Goal: Task Accomplishment & Management: Manage account settings

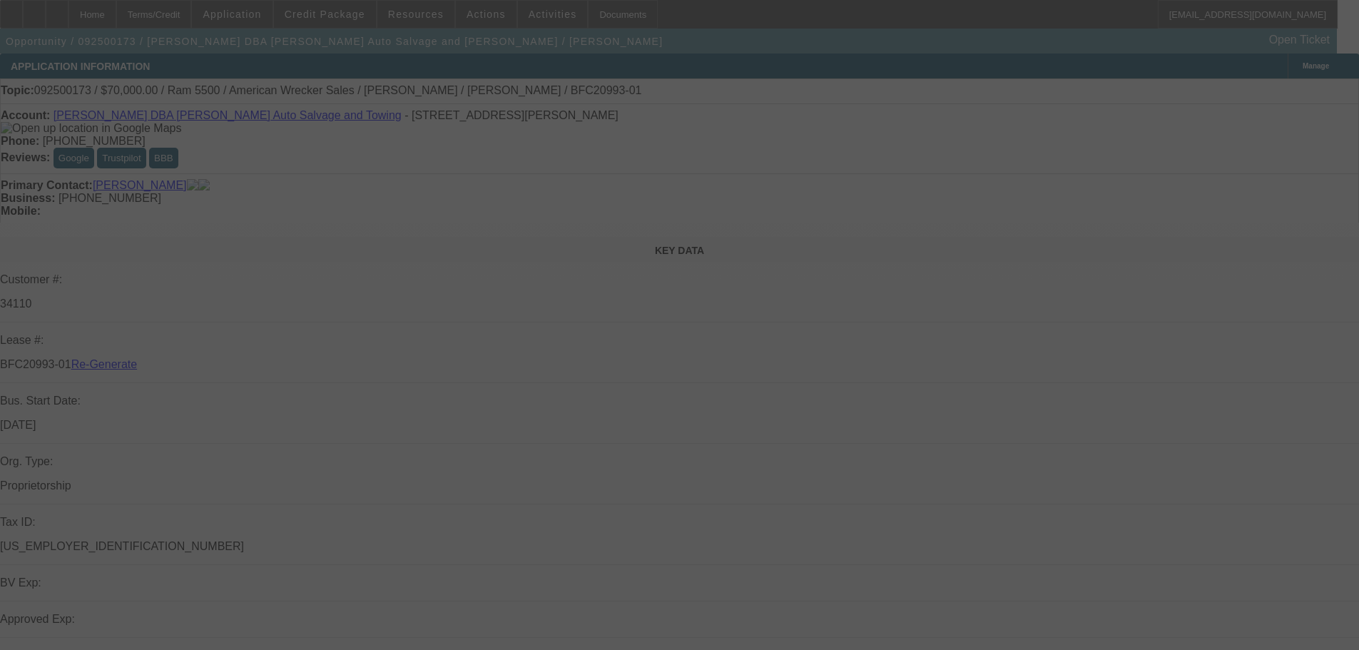
select select "3"
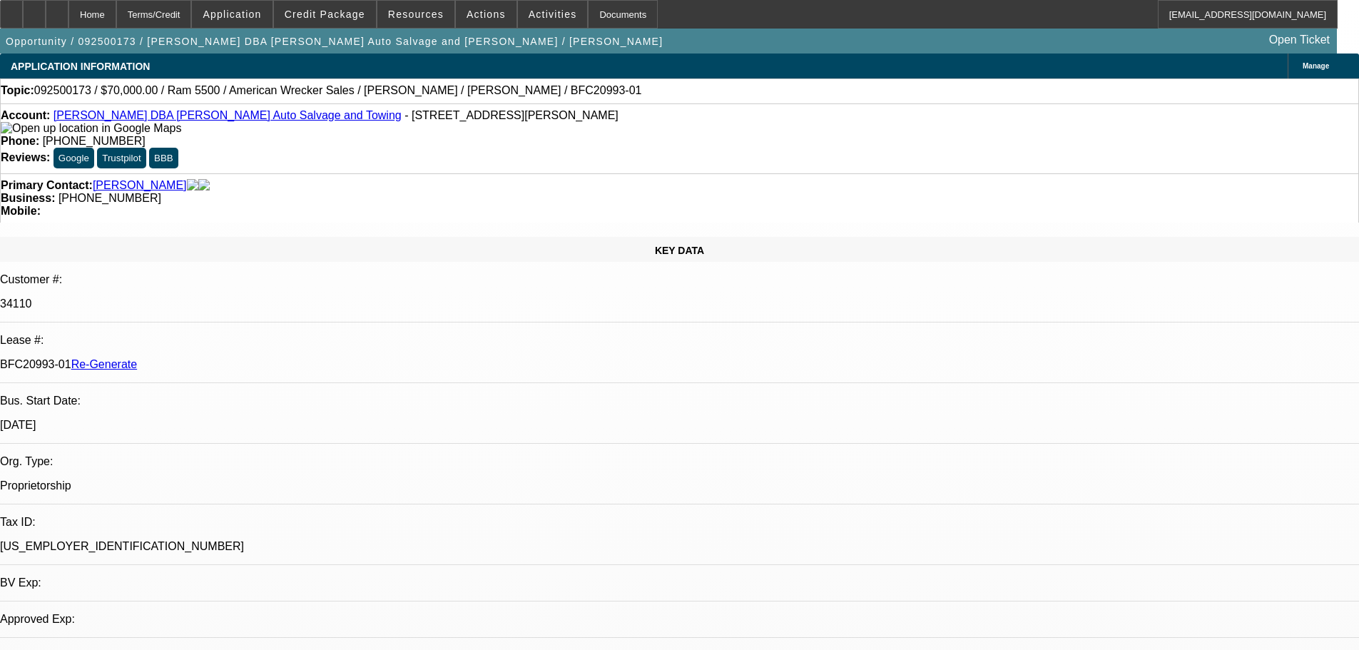
select select "0"
select select "2"
select select "0"
select select "1"
select select "2"
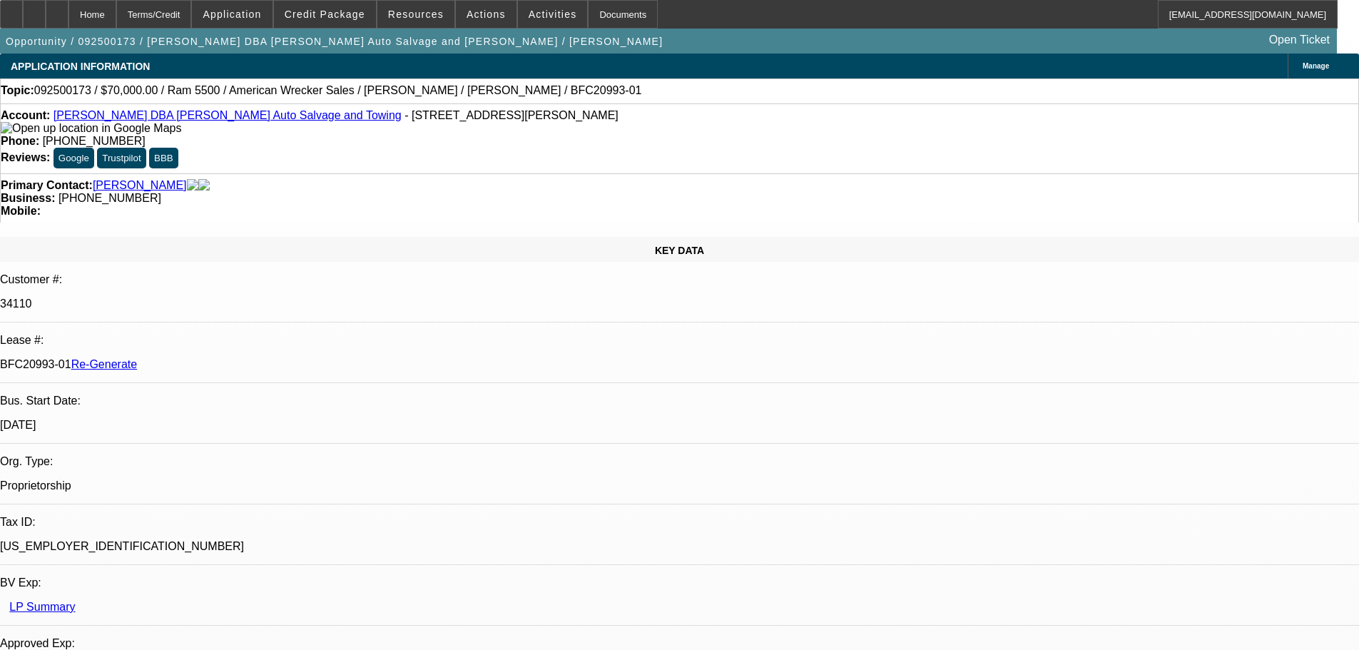
select select "6"
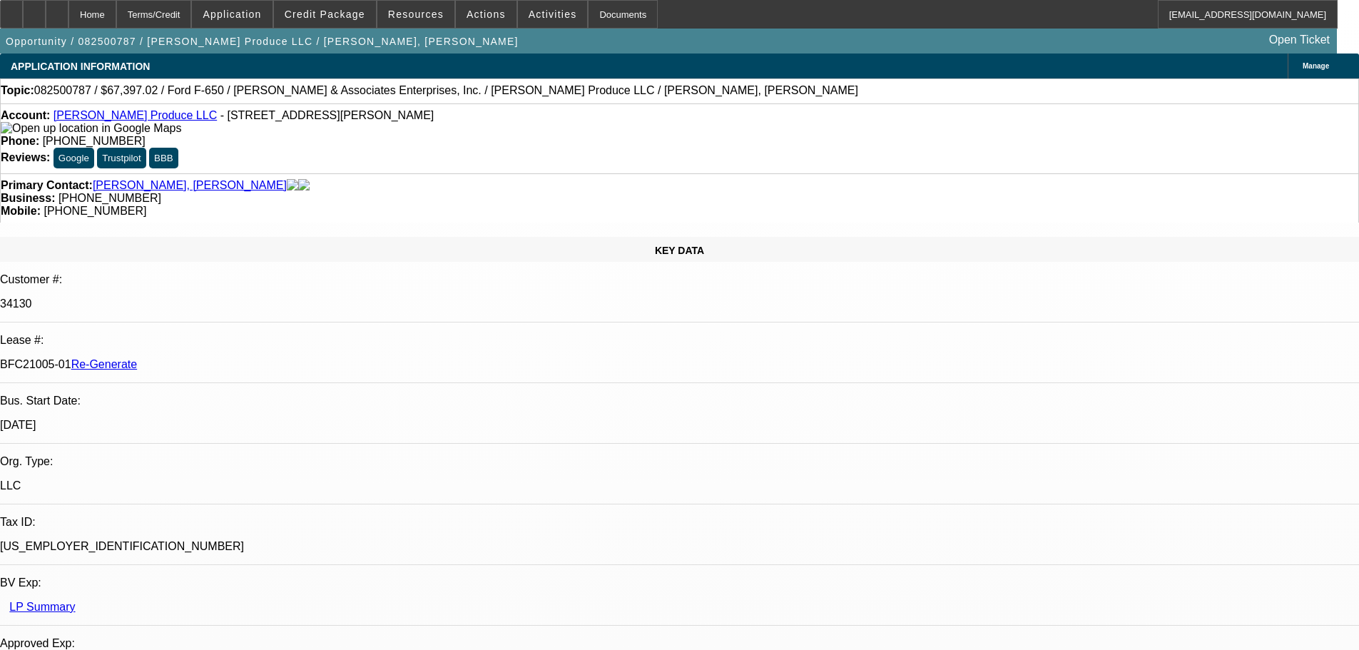
select select "3"
select select "0"
select select "6"
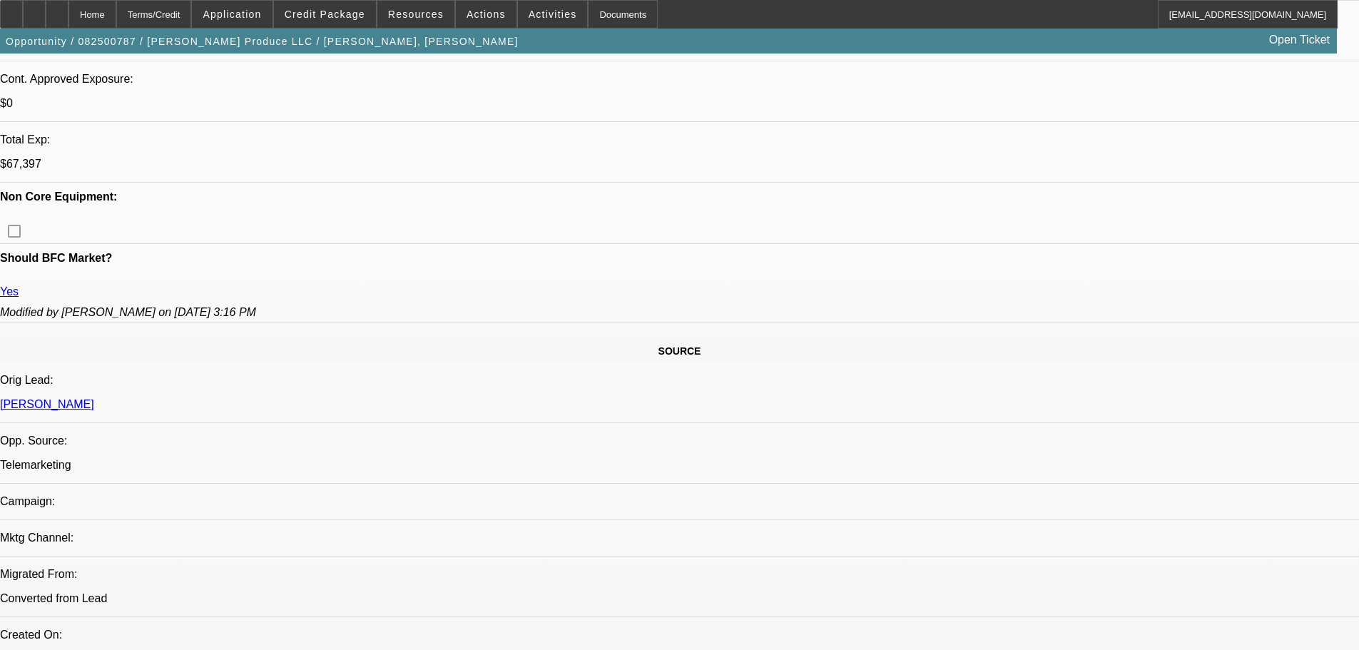
scroll to position [642, 0]
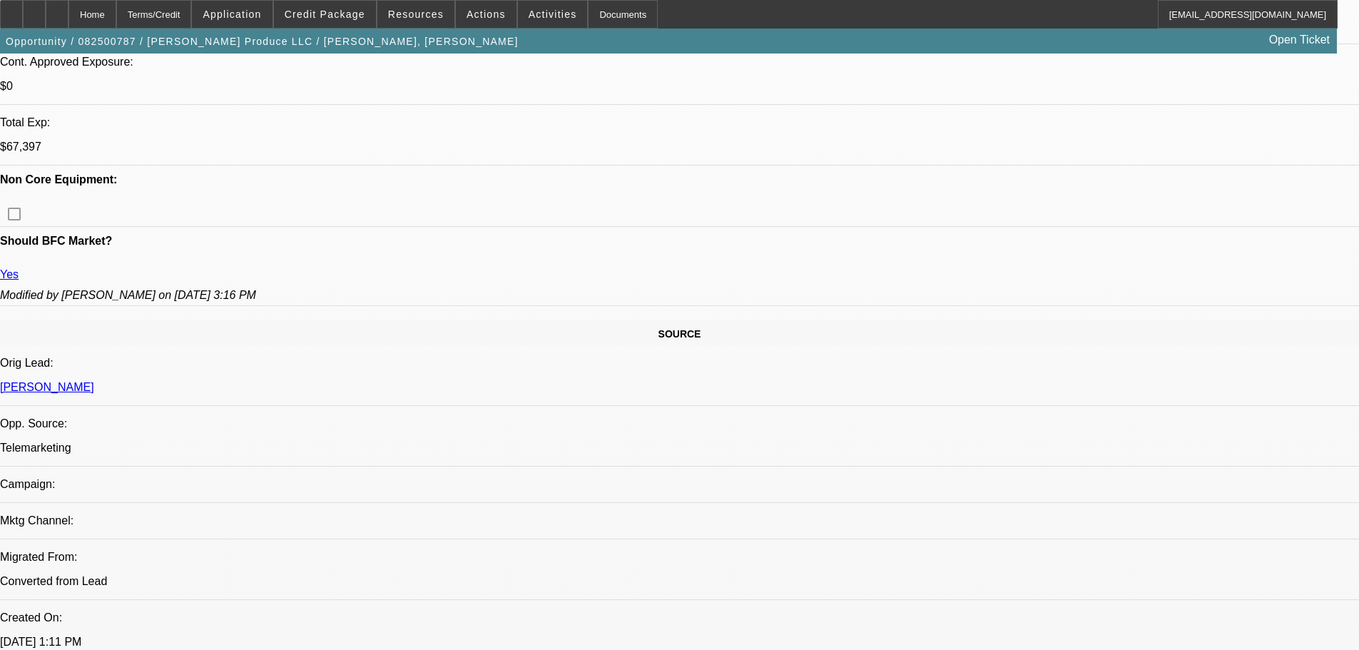
drag, startPoint x: 1026, startPoint y: 305, endPoint x: 1019, endPoint y: 305, distance: 7.2
click at [530, 11] on span "Activities" at bounding box center [553, 14] width 49 height 11
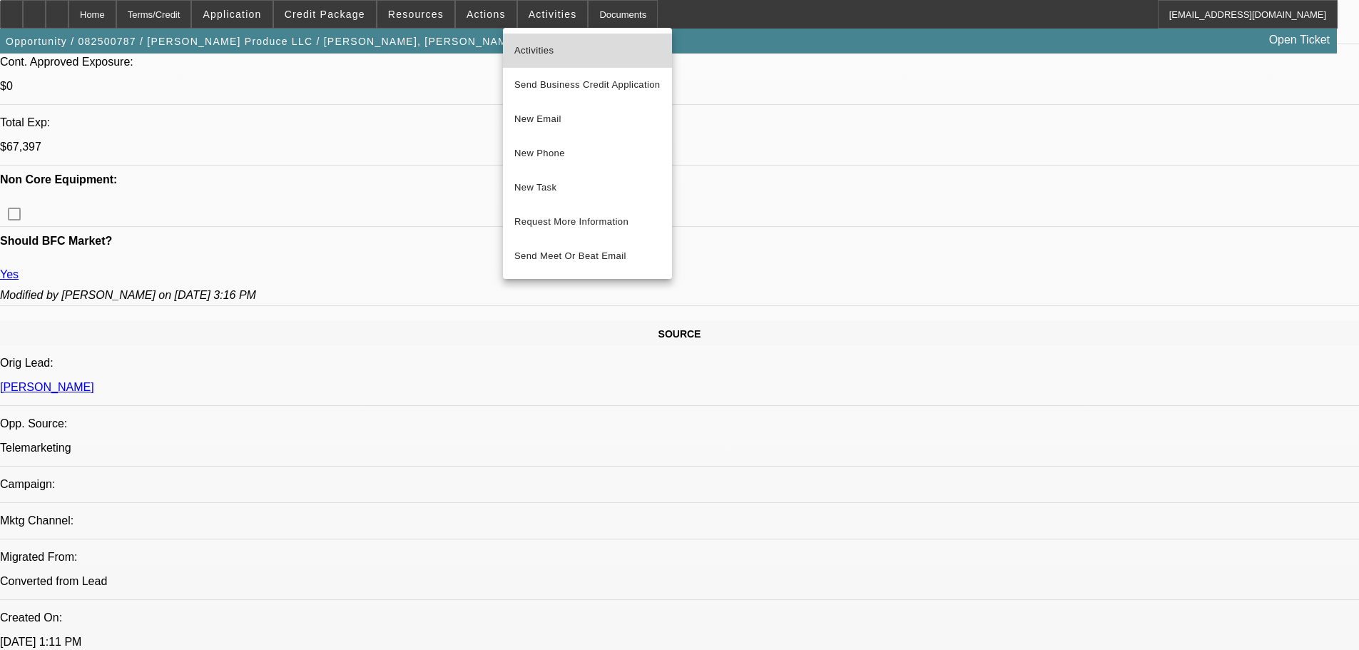
click at [547, 44] on span "Activities" at bounding box center [588, 50] width 146 height 17
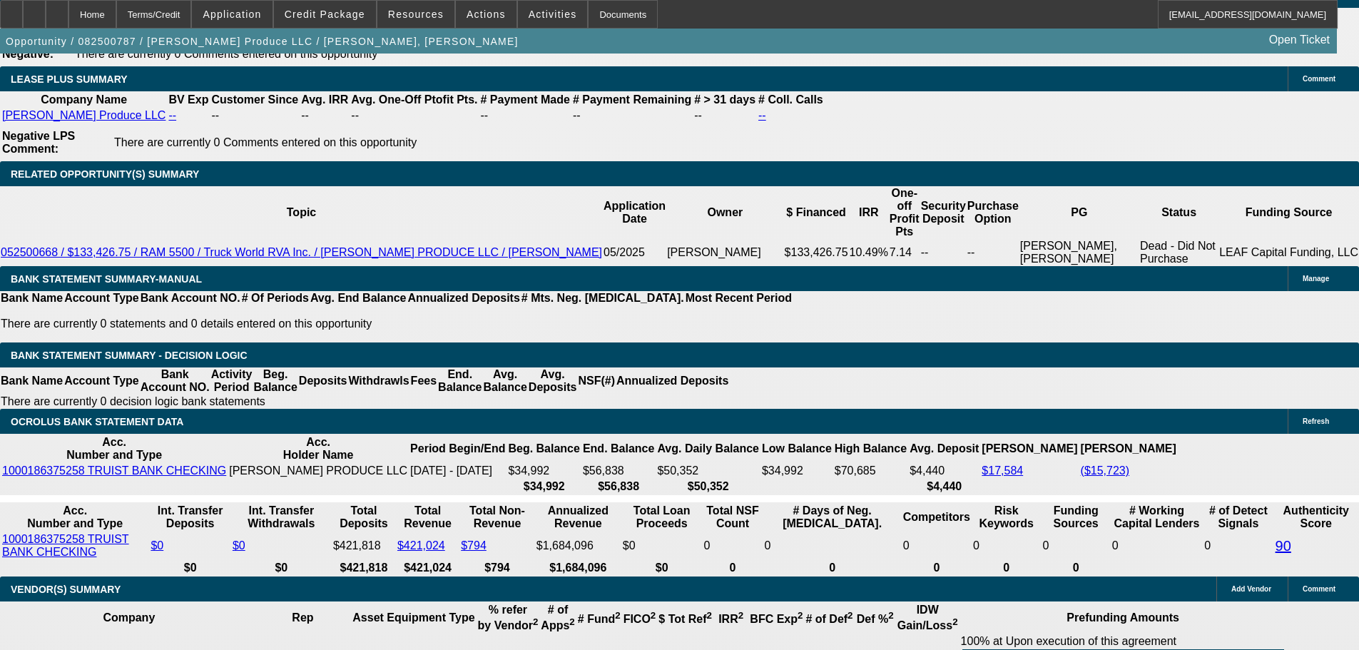
scroll to position [2783, 0]
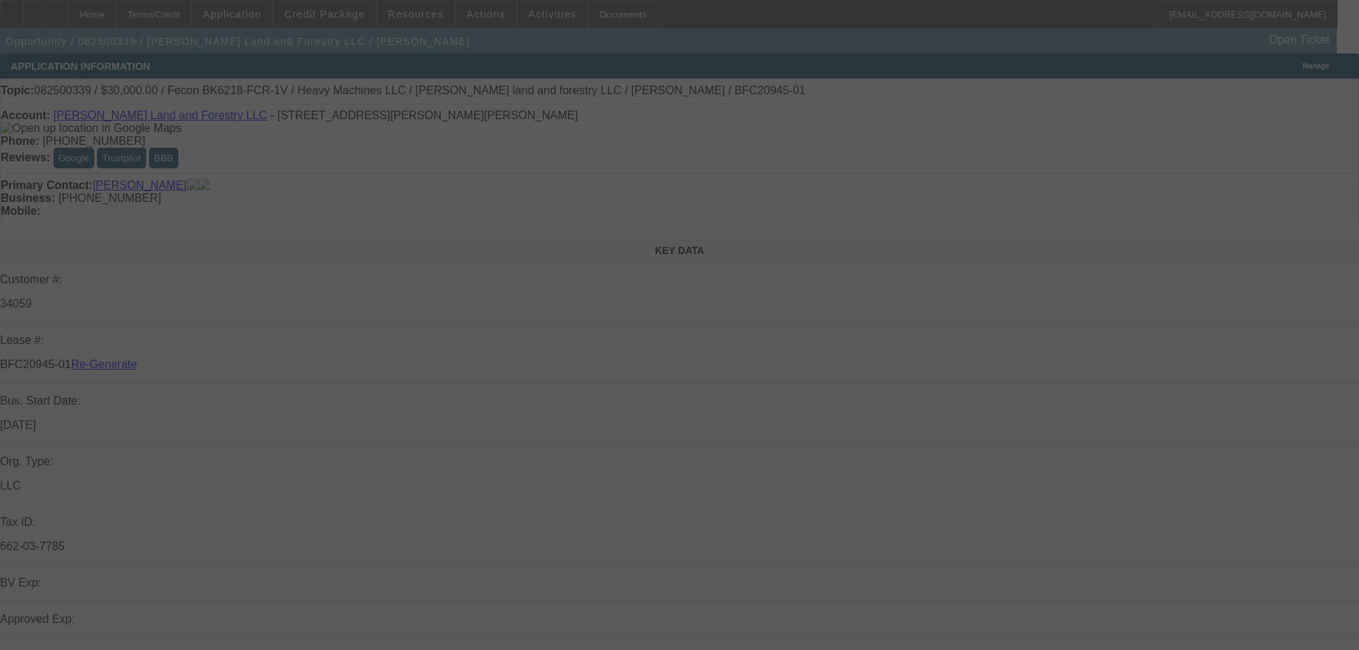
select select "3"
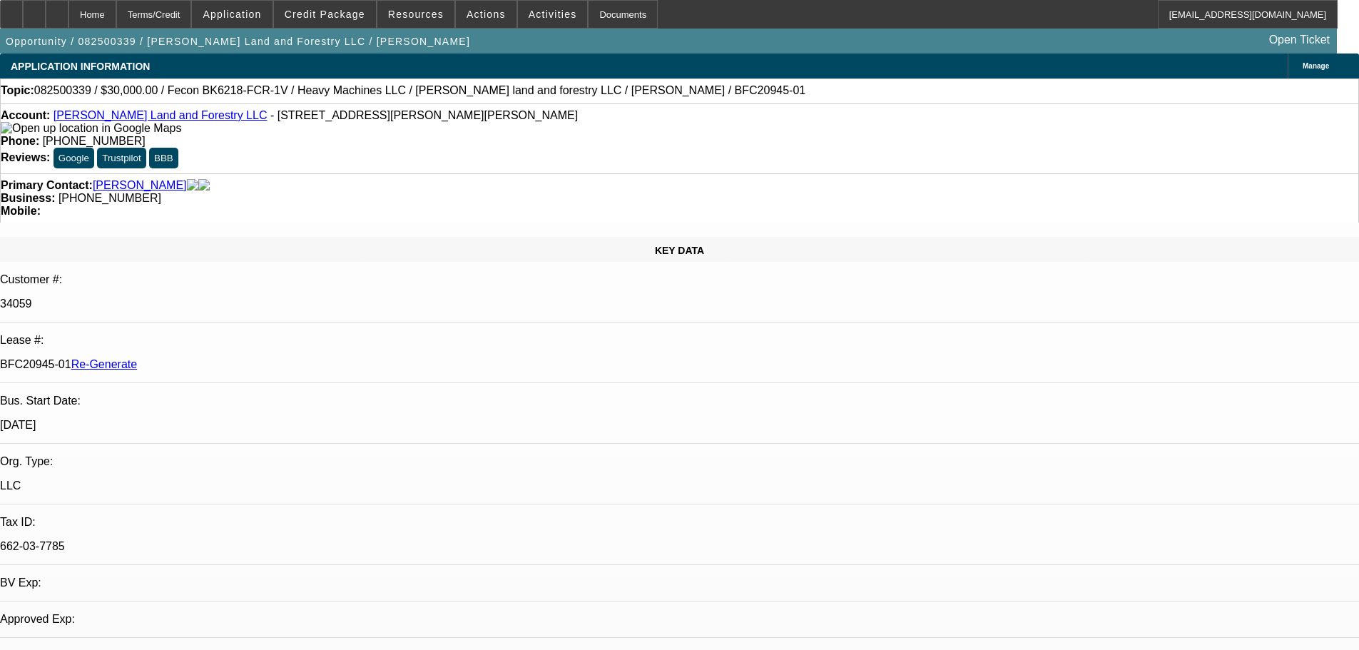
select select "0"
select select "2"
select select "0"
select select "6"
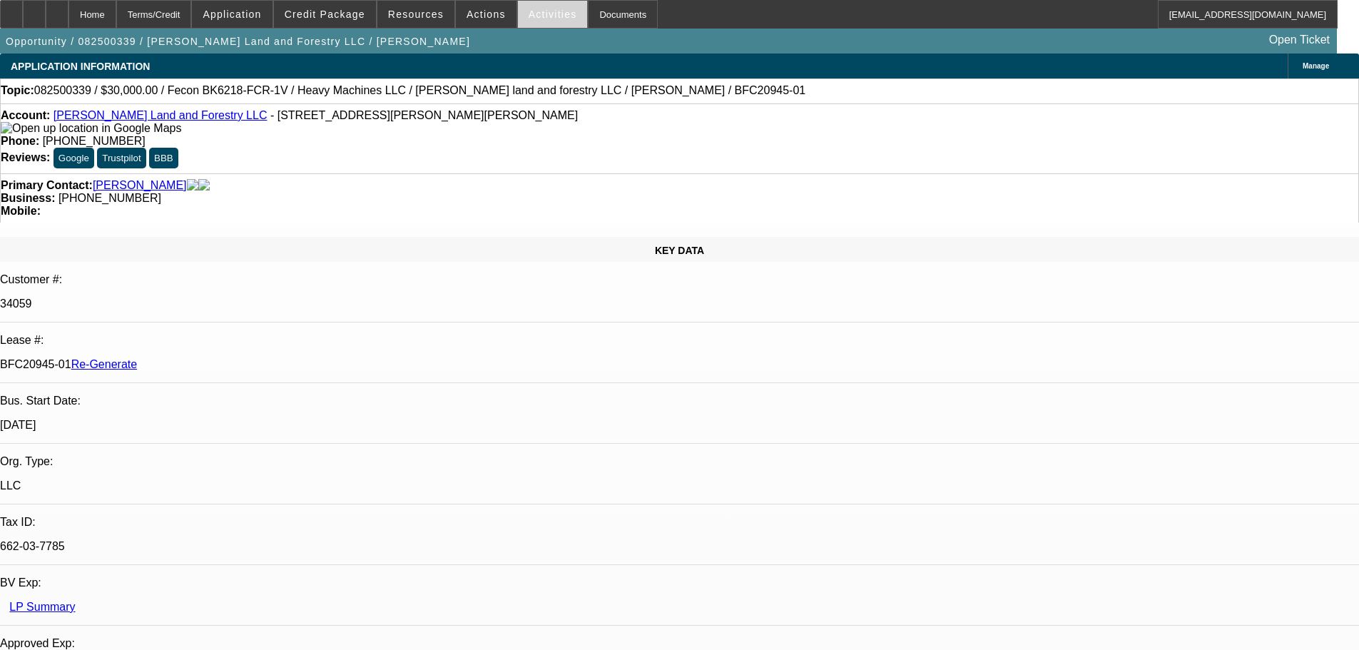
click at [522, 24] on span at bounding box center [553, 14] width 70 height 34
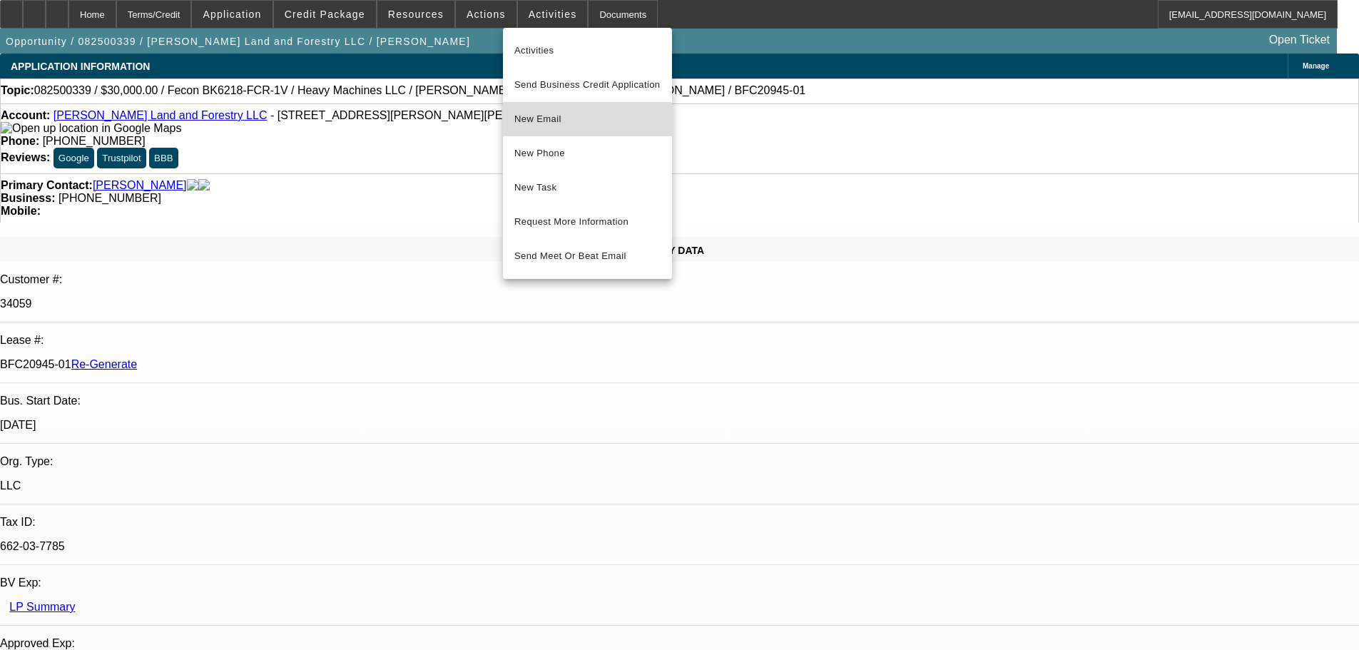
click at [554, 122] on span "New Email" at bounding box center [588, 119] width 146 height 17
